Goal: Transaction & Acquisition: Purchase product/service

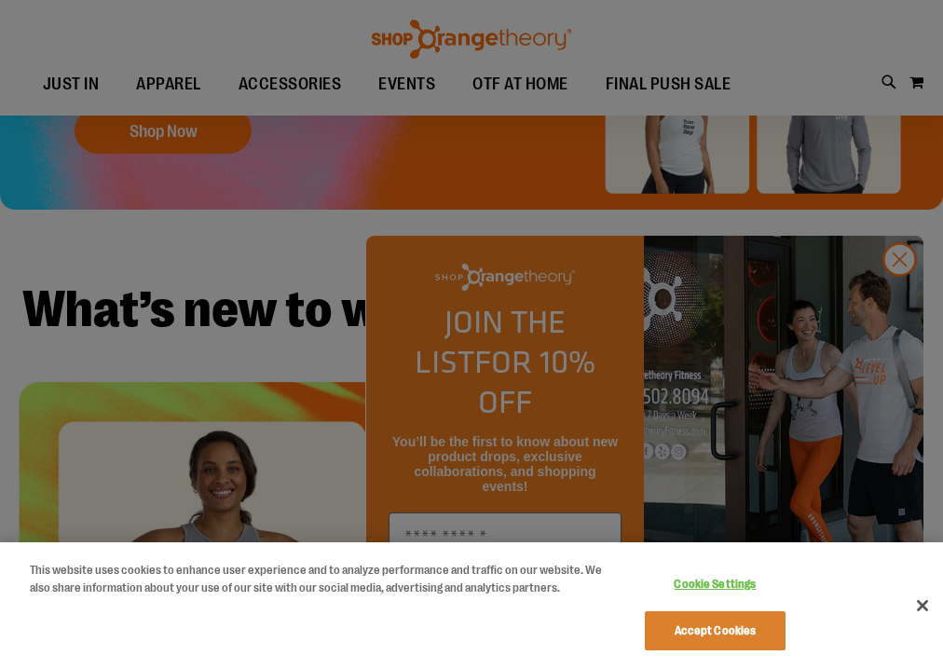
scroll to position [323, 0]
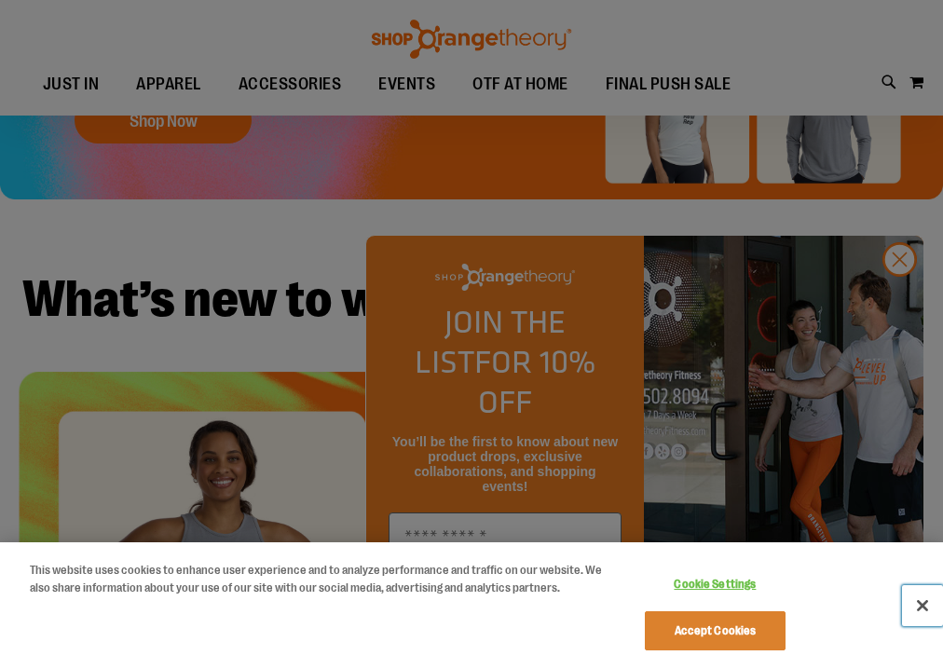
click at [926, 601] on button "Close" at bounding box center [922, 605] width 41 height 41
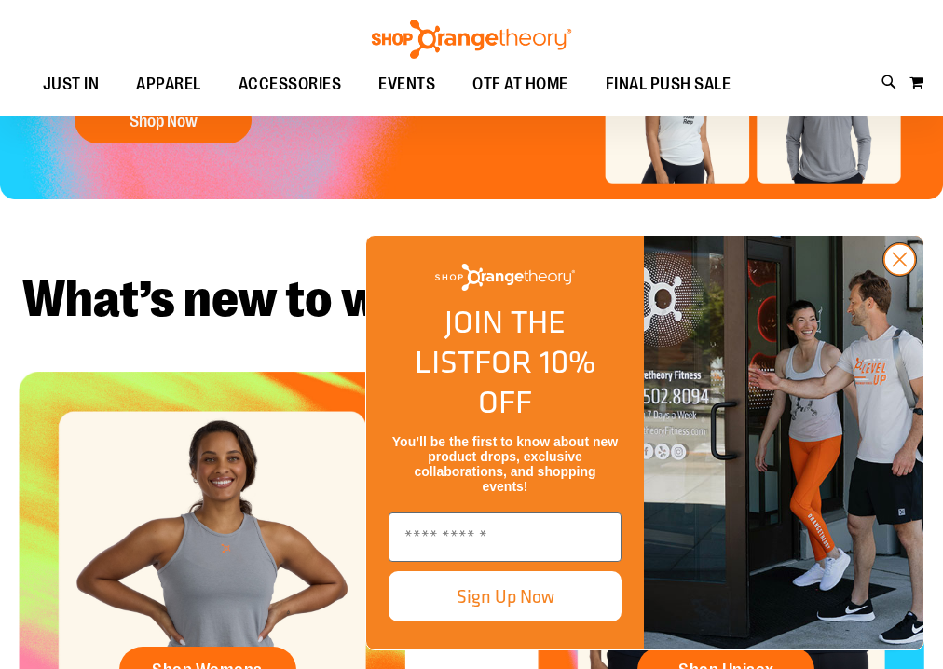
click at [901, 275] on circle "Close dialog" at bounding box center [899, 259] width 31 height 31
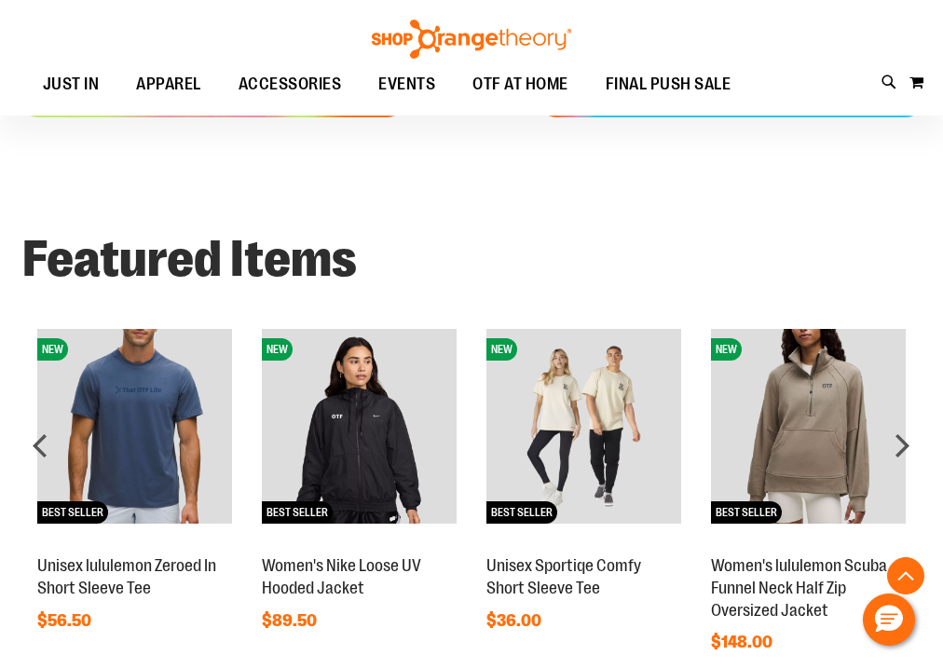
scroll to position [932, 0]
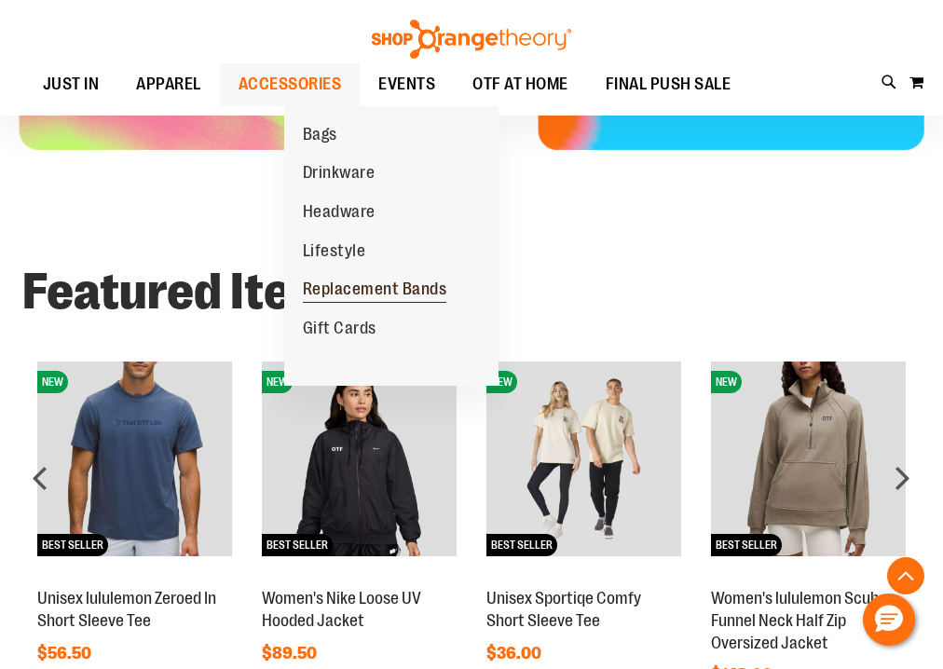
click at [375, 286] on span "Replacement Bands" at bounding box center [375, 291] width 144 height 23
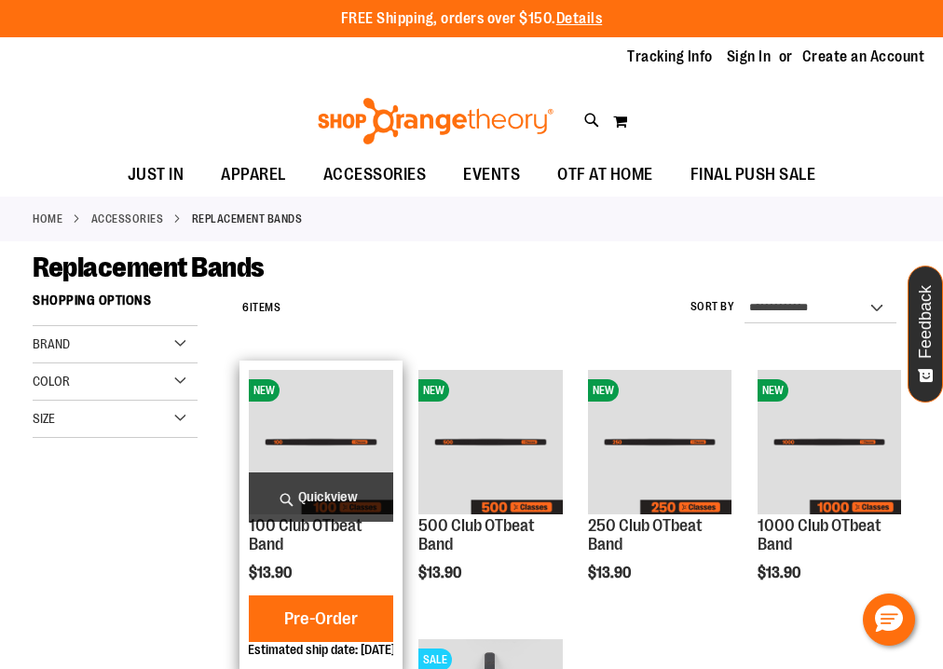
click at [305, 486] on span "Quickview" at bounding box center [321, 497] width 144 height 49
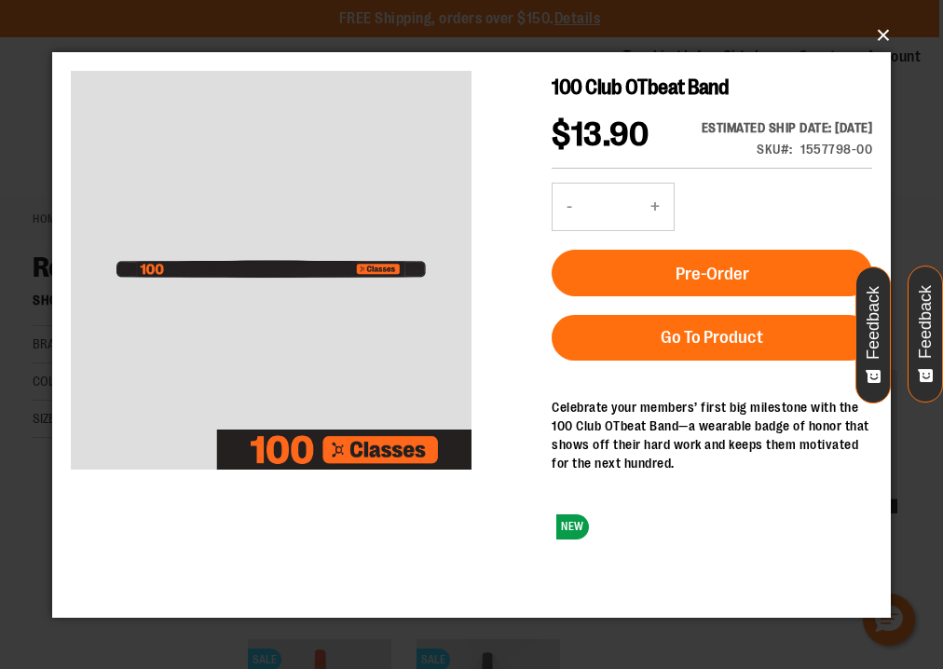
click at [890, 43] on button "×" at bounding box center [477, 35] width 839 height 41
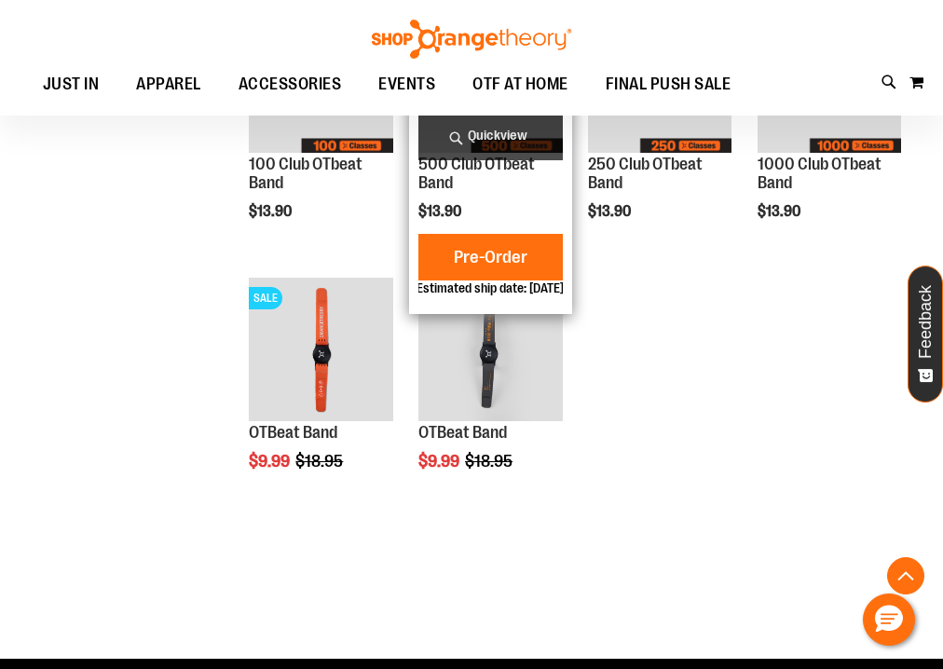
scroll to position [363, 0]
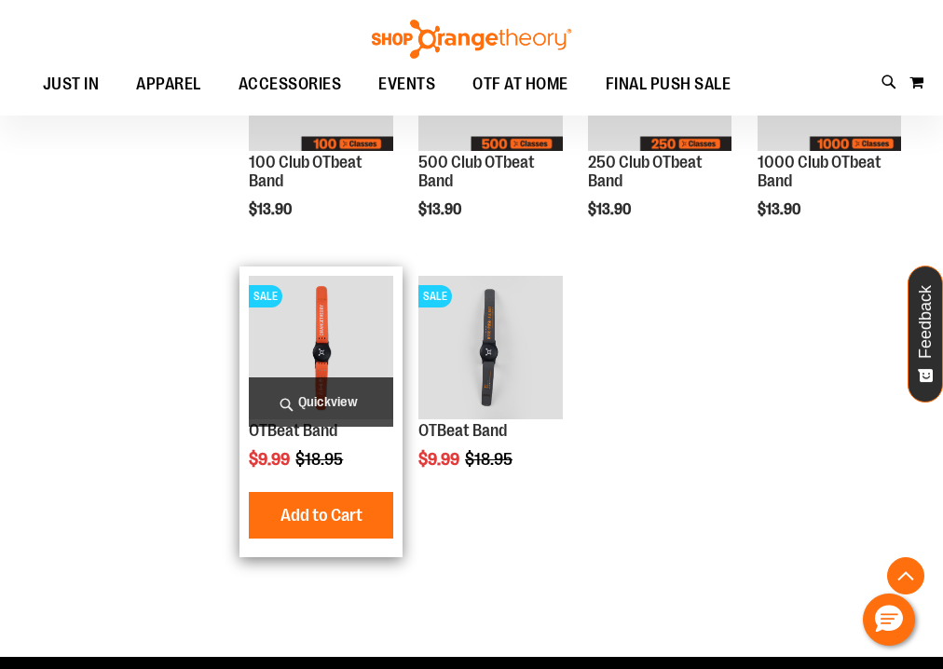
click at [333, 324] on img "product" at bounding box center [321, 348] width 144 height 144
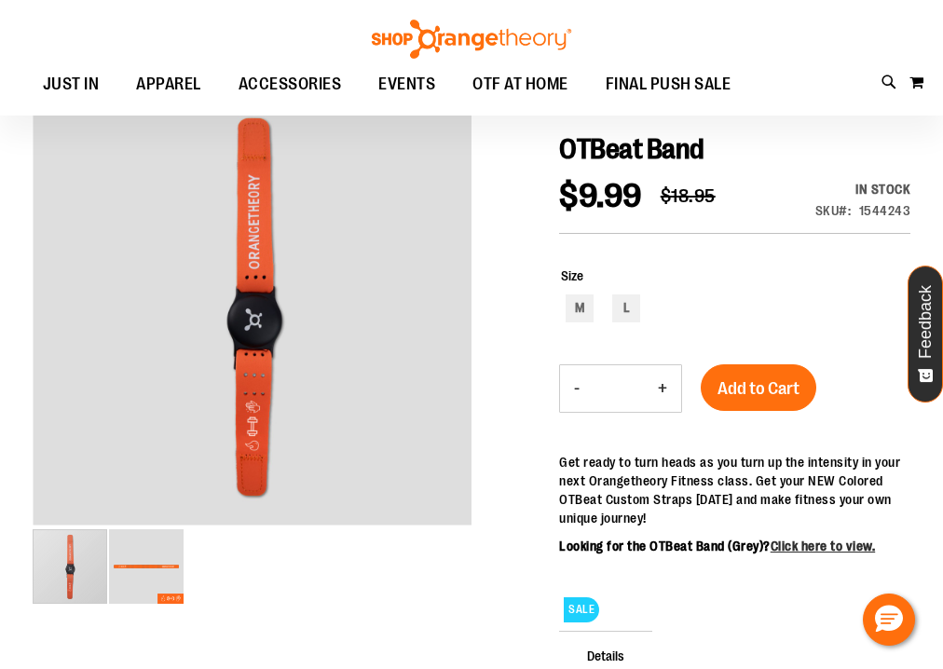
scroll to position [182, 0]
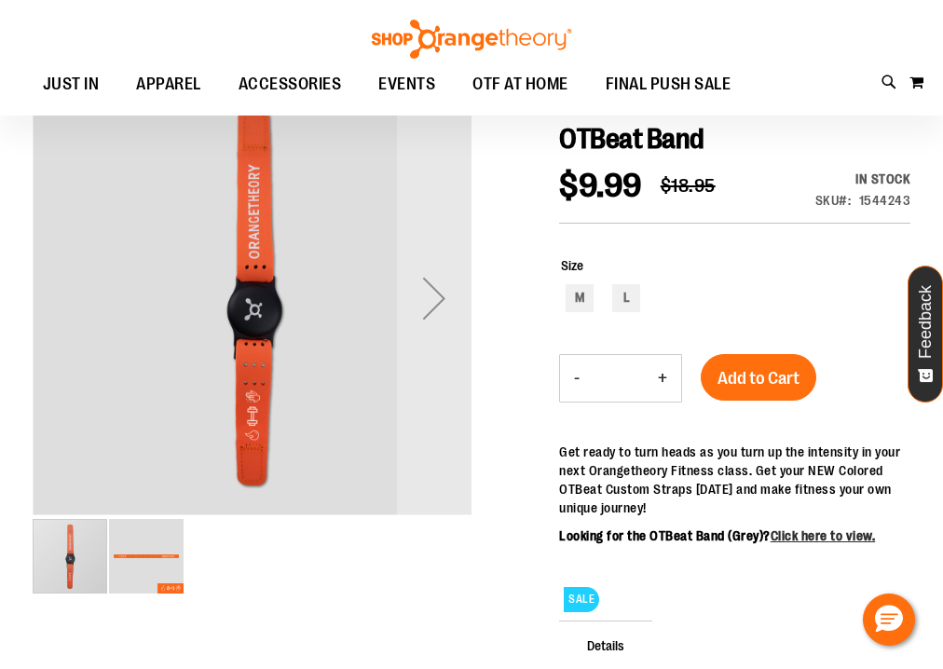
click at [130, 536] on img "image 2 of 2" at bounding box center [146, 556] width 75 height 75
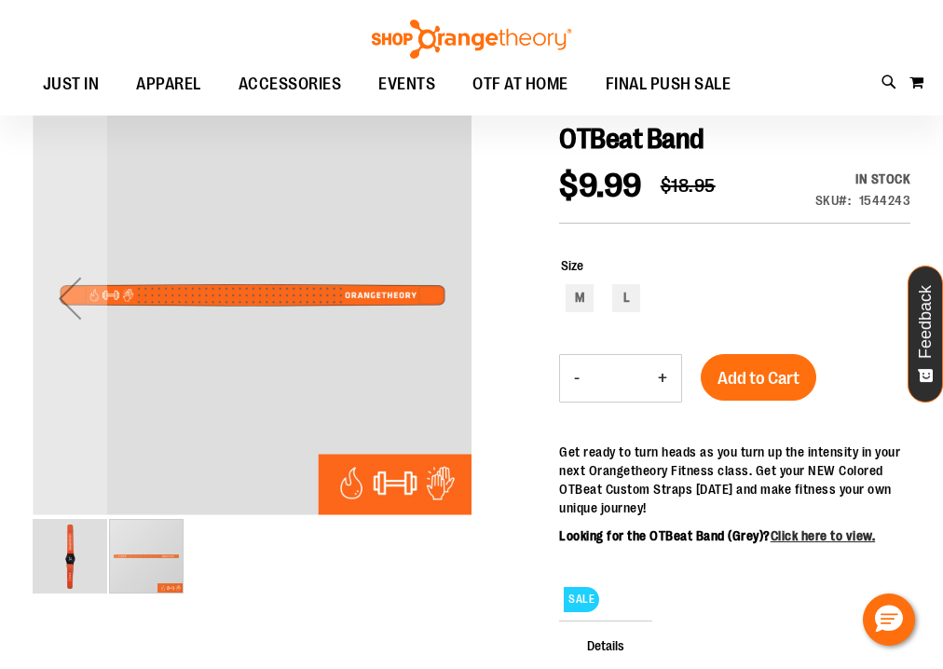
click at [64, 549] on img "image 1 of 2" at bounding box center [70, 556] width 75 height 75
